Goal: Communication & Community: Share content

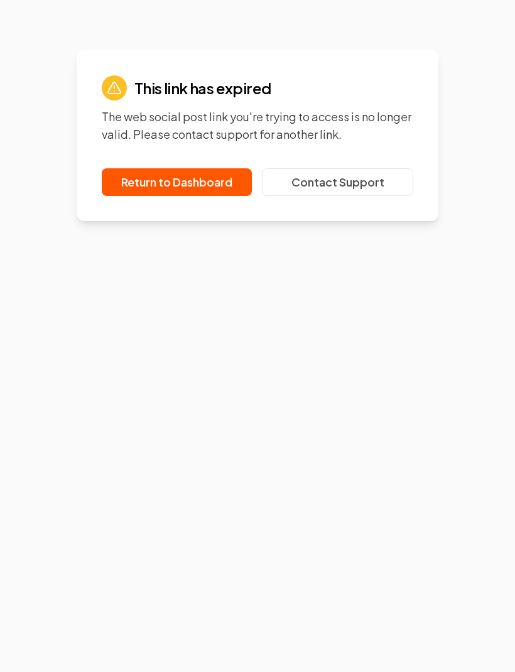
click at [224, 178] on link "Return to Dashboard" at bounding box center [177, 182] width 150 height 28
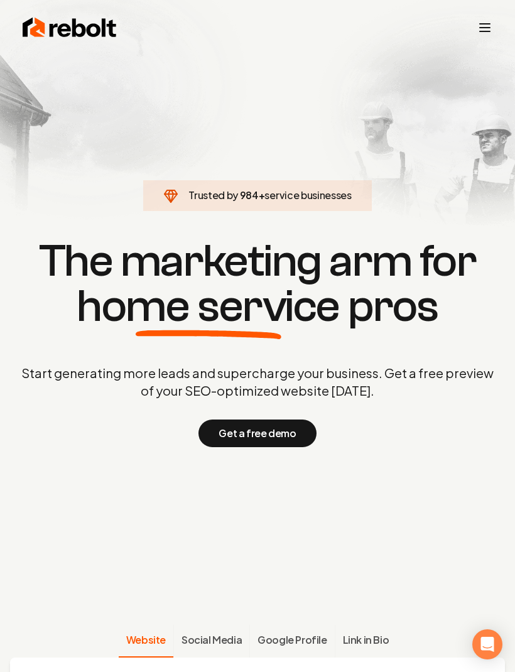
click at [487, 24] on line "Toggle mobile menu" at bounding box center [485, 24] width 10 height 0
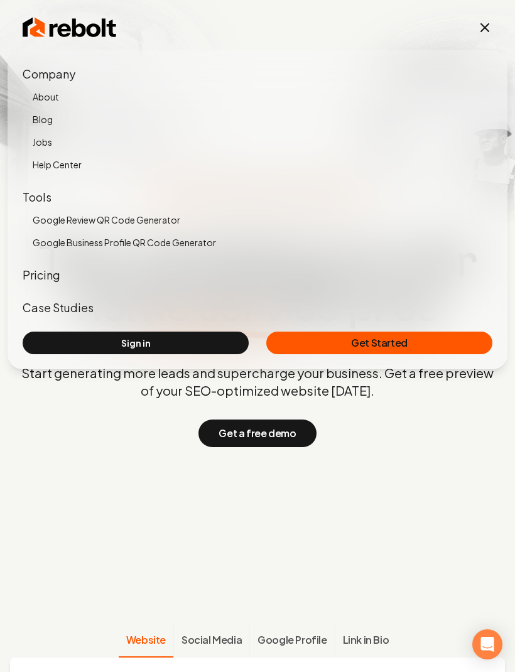
click at [60, 343] on link "Sign in" at bounding box center [136, 343] width 226 height 23
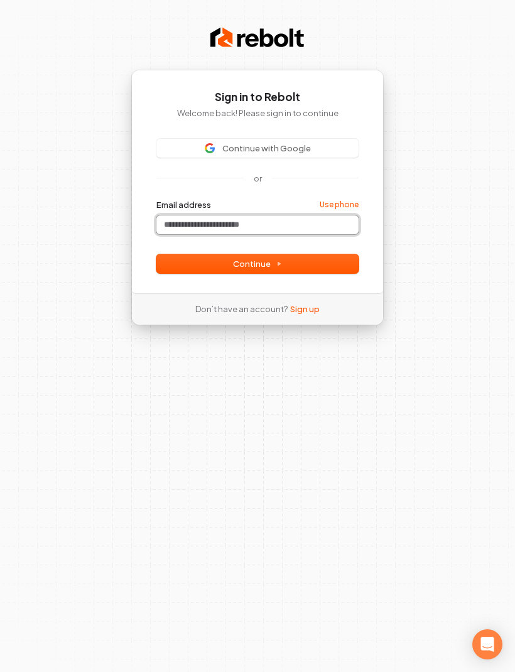
click at [293, 221] on input "Email address" at bounding box center [257, 224] width 202 height 19
type input "*"
click at [192, 154] on button "Continue with Google" at bounding box center [257, 148] width 202 height 19
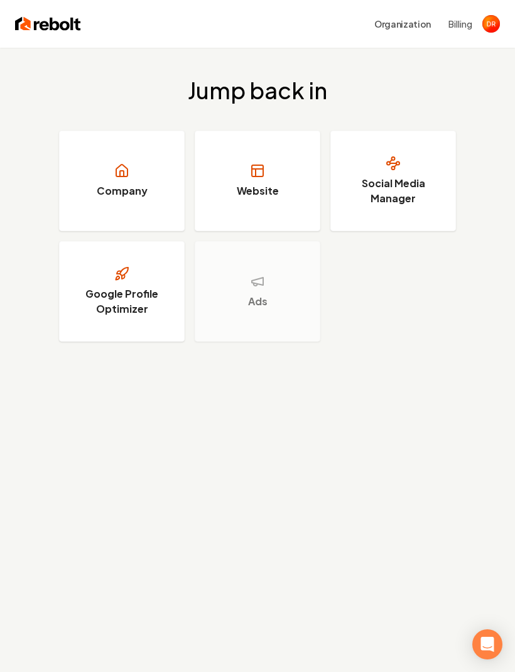
click at [417, 193] on h3 "Social Media Manager" at bounding box center [393, 191] width 94 height 30
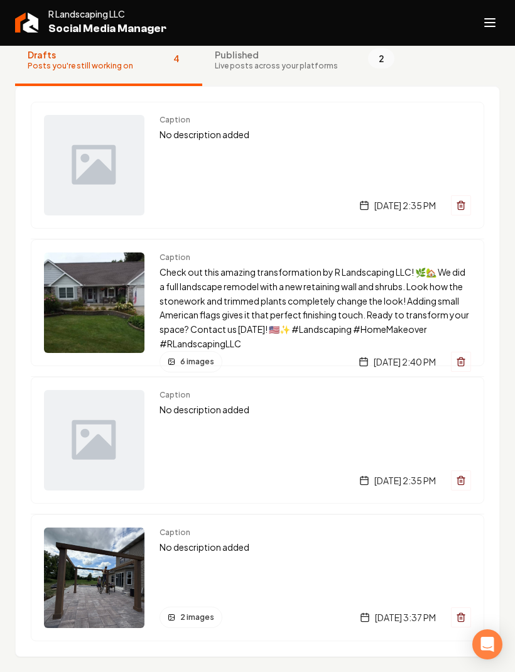
scroll to position [80, 0]
click at [178, 617] on div "2 images" at bounding box center [190, 617] width 63 height 21
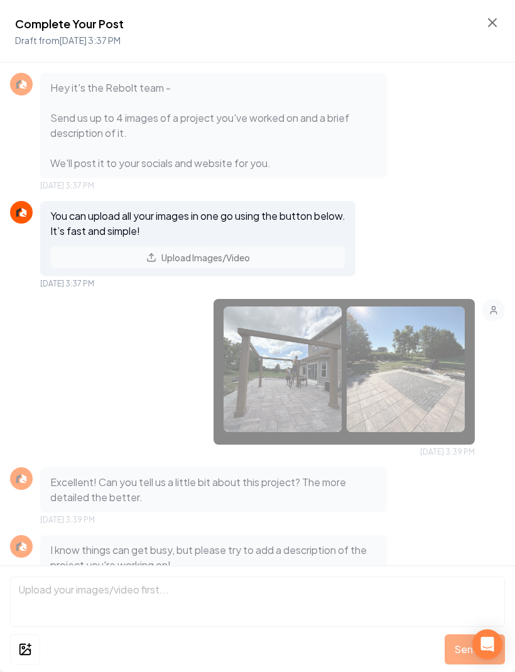
scroll to position [125, 0]
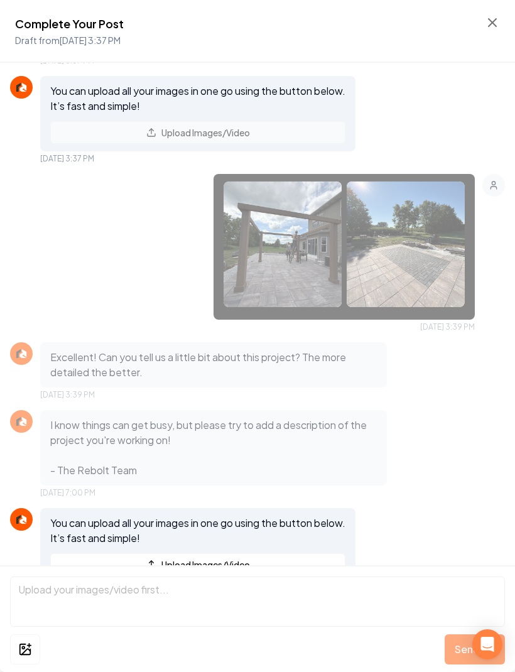
click at [308, 263] on img at bounding box center [283, 244] width 118 height 126
click at [493, 23] on icon at bounding box center [493, 23] width 8 height 8
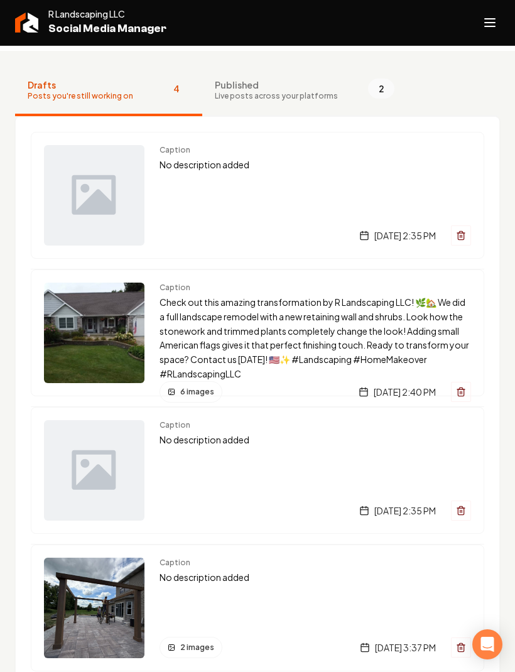
scroll to position [53, 0]
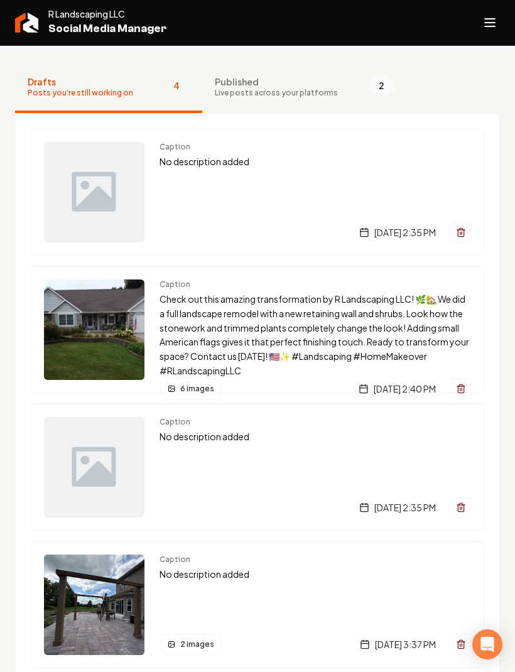
click at [352, 202] on div "Caption No description added [DATE] 2:35 PM" at bounding box center [314, 192] width 311 height 100
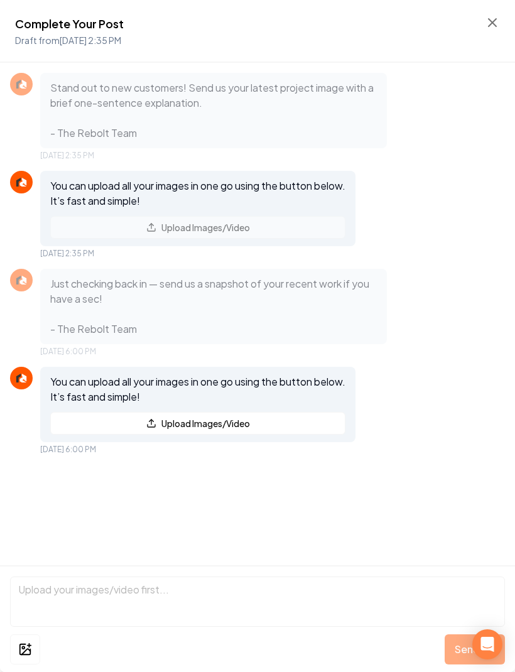
click at [273, 426] on button "Upload Images/Video" at bounding box center [197, 423] width 295 height 23
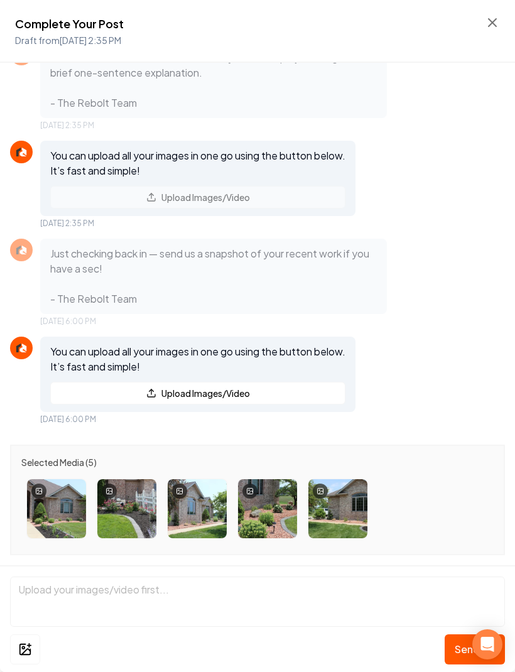
scroll to position [30, 0]
click at [458, 653] on span "Send" at bounding box center [467, 649] width 25 height 15
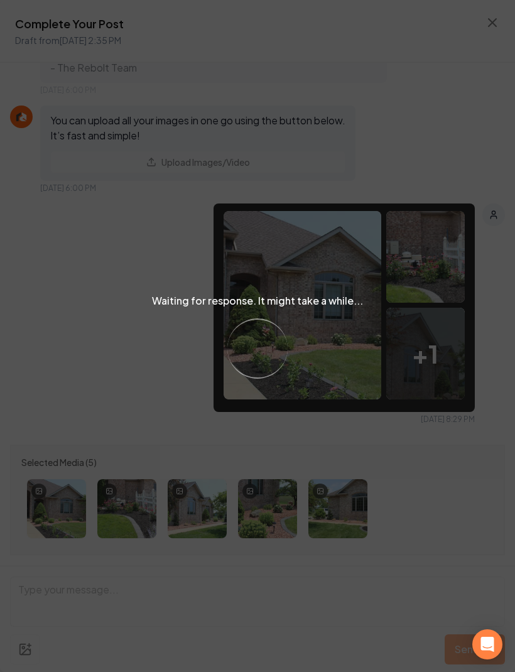
scroll to position [198, 0]
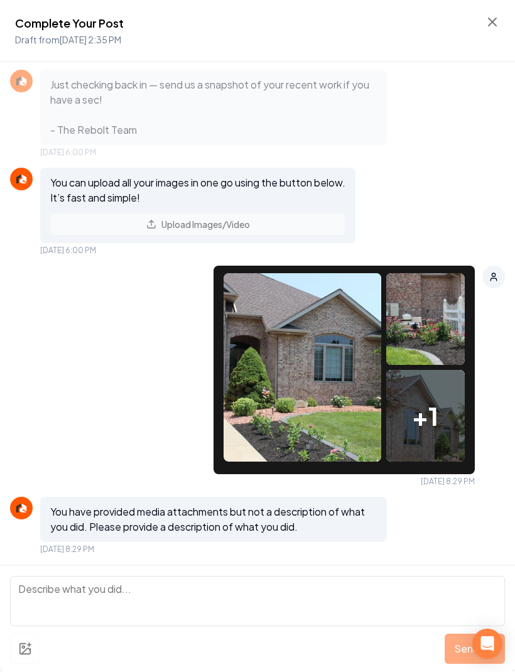
click at [144, 596] on textarea at bounding box center [257, 601] width 495 height 50
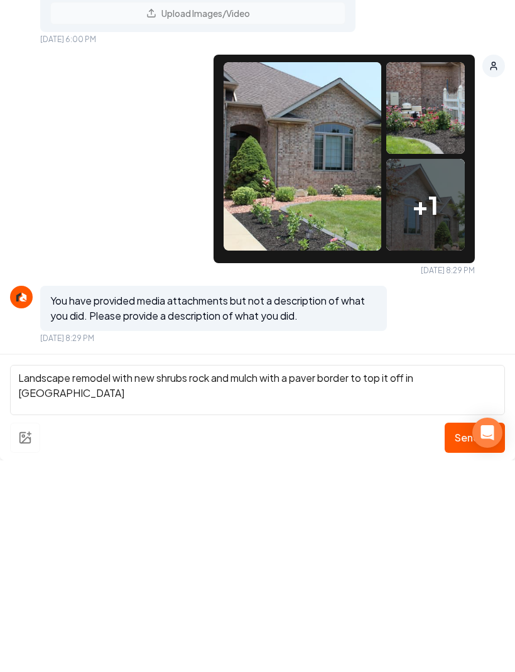
type textarea "Landscape remodel with new shrubs rock and mulch with a paver border to top it …"
click at [457, 642] on span "Send" at bounding box center [467, 649] width 25 height 15
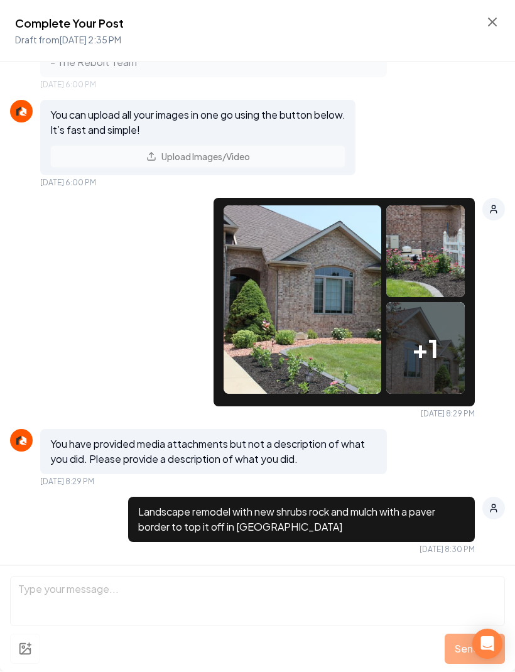
scroll to position [379, 0]
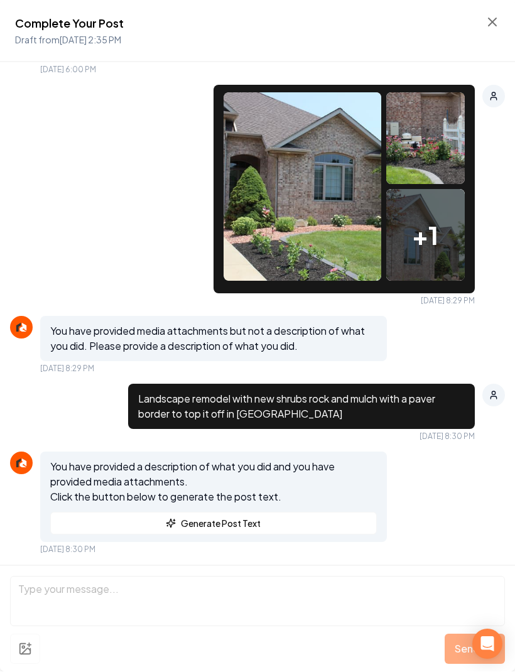
click at [95, 522] on button "Generate Post Text" at bounding box center [213, 523] width 327 height 23
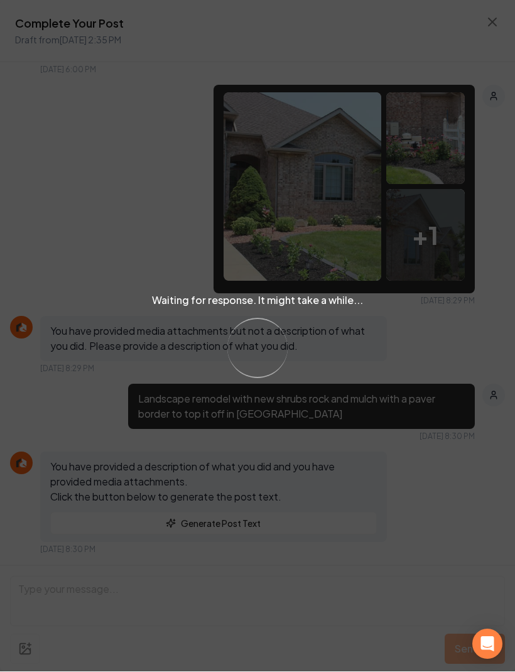
scroll to position [643, 0]
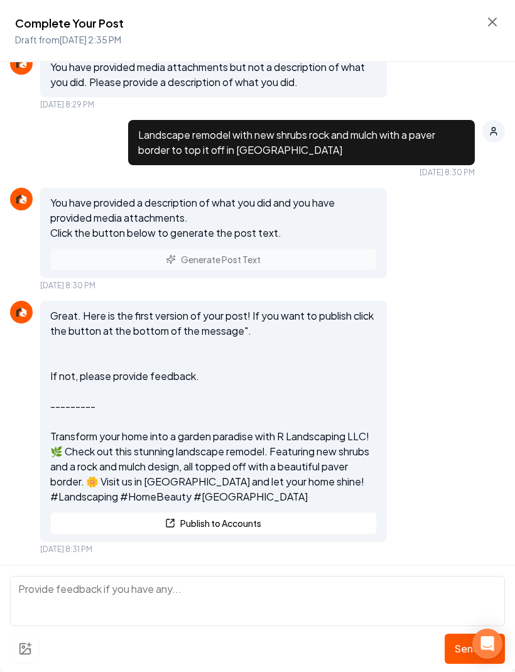
click at [144, 588] on textarea at bounding box center [257, 601] width 495 height 50
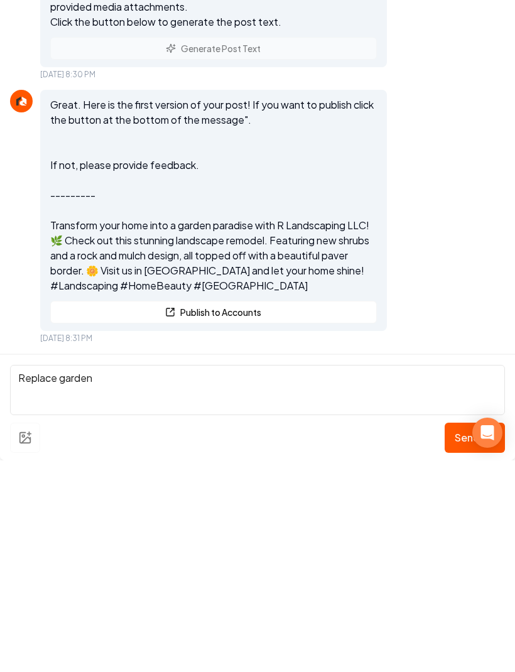
click at [65, 576] on textarea "Replace garden" at bounding box center [257, 601] width 495 height 50
click at [109, 576] on textarea "Replace garden" at bounding box center [257, 601] width 495 height 50
type textarea "Replace garden and take out llc"
click at [458, 642] on span "Send" at bounding box center [467, 649] width 25 height 15
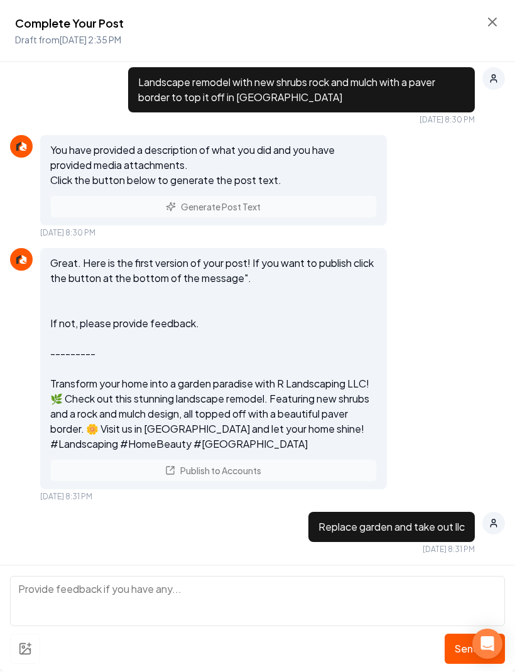
scroll to position [914, 0]
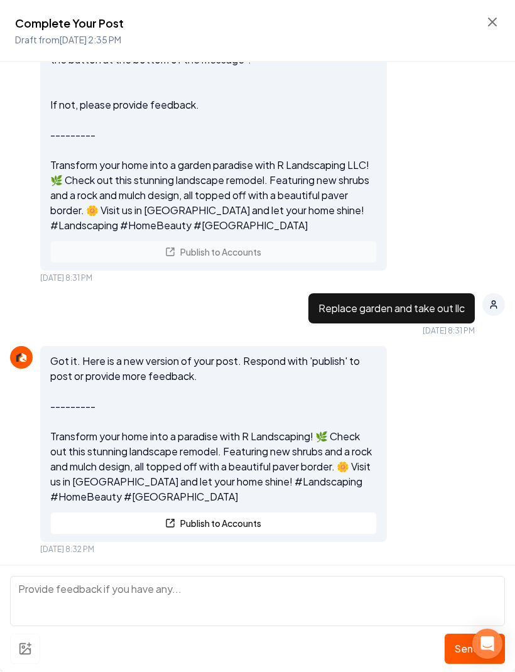
click at [112, 586] on textarea at bounding box center [257, 601] width 495 height 50
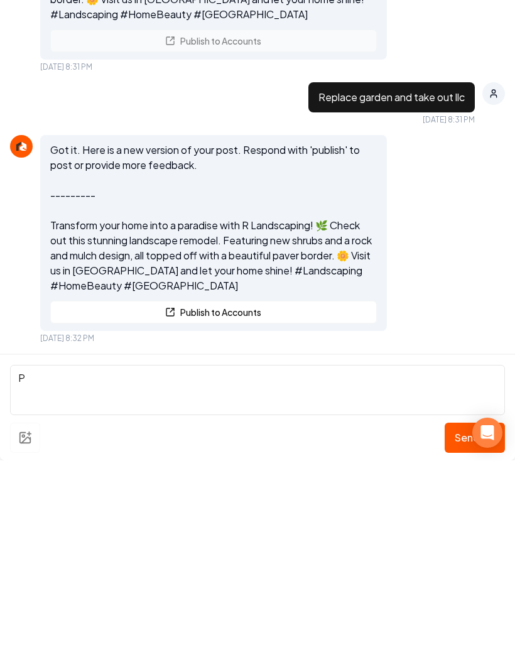
scroll to position [0, 0]
type textarea "Project done in [GEOGRAPHIC_DATA]"
click at [453, 634] on button "Send" at bounding box center [475, 649] width 60 height 30
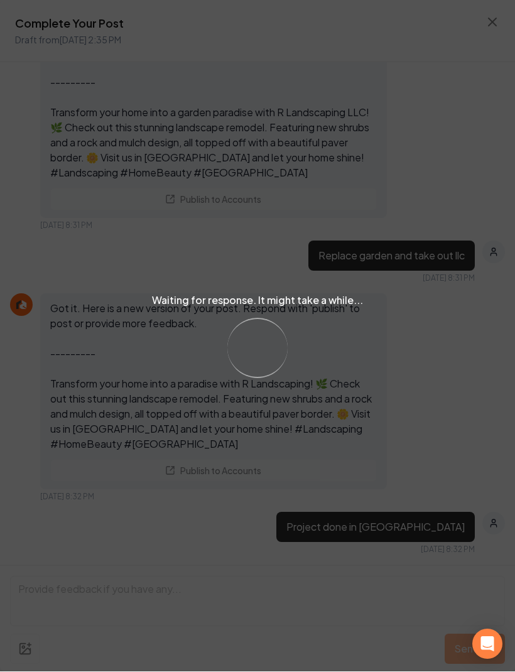
scroll to position [1170, 0]
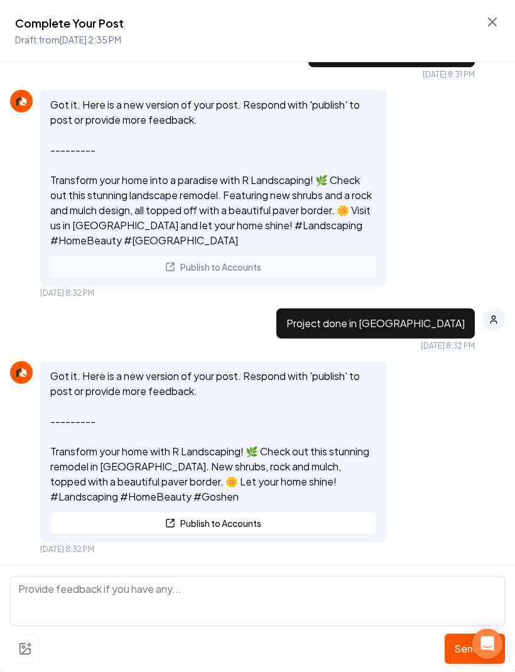
click at [105, 584] on textarea at bounding box center [257, 601] width 495 height 50
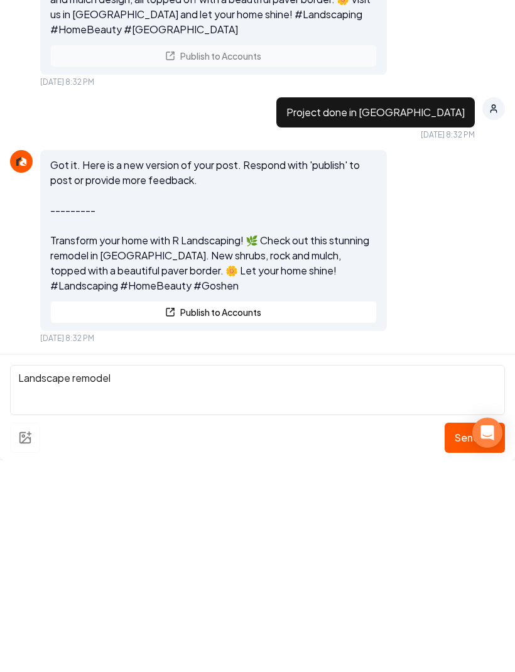
type textarea "Landscape remodel"
click at [463, 642] on span "Send" at bounding box center [467, 649] width 25 height 15
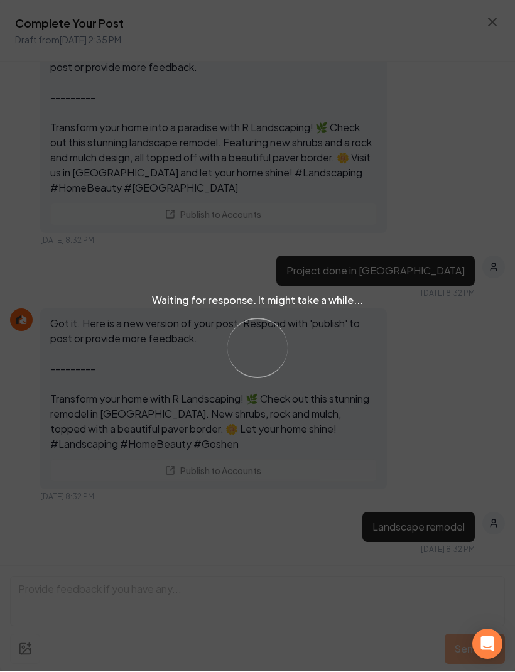
scroll to position [1427, 0]
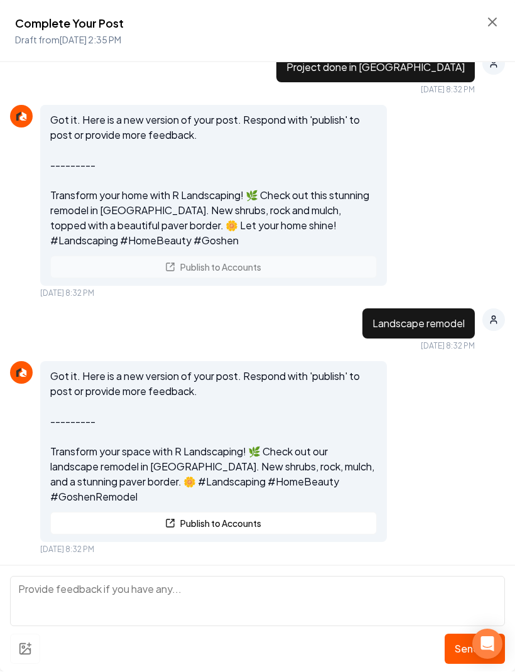
click at [492, 21] on icon at bounding box center [493, 23] width 8 height 8
